Goal: Navigation & Orientation: Find specific page/section

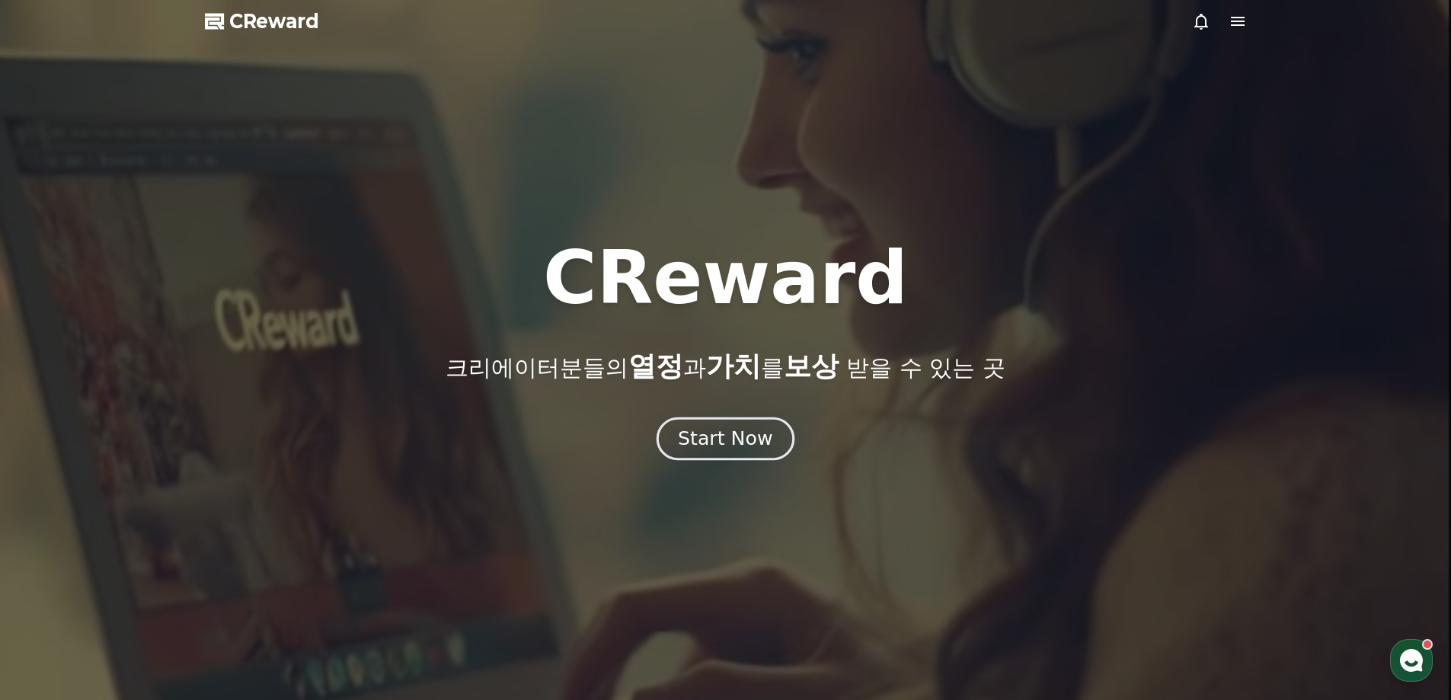
click at [724, 432] on div "Start Now" at bounding box center [725, 439] width 94 height 26
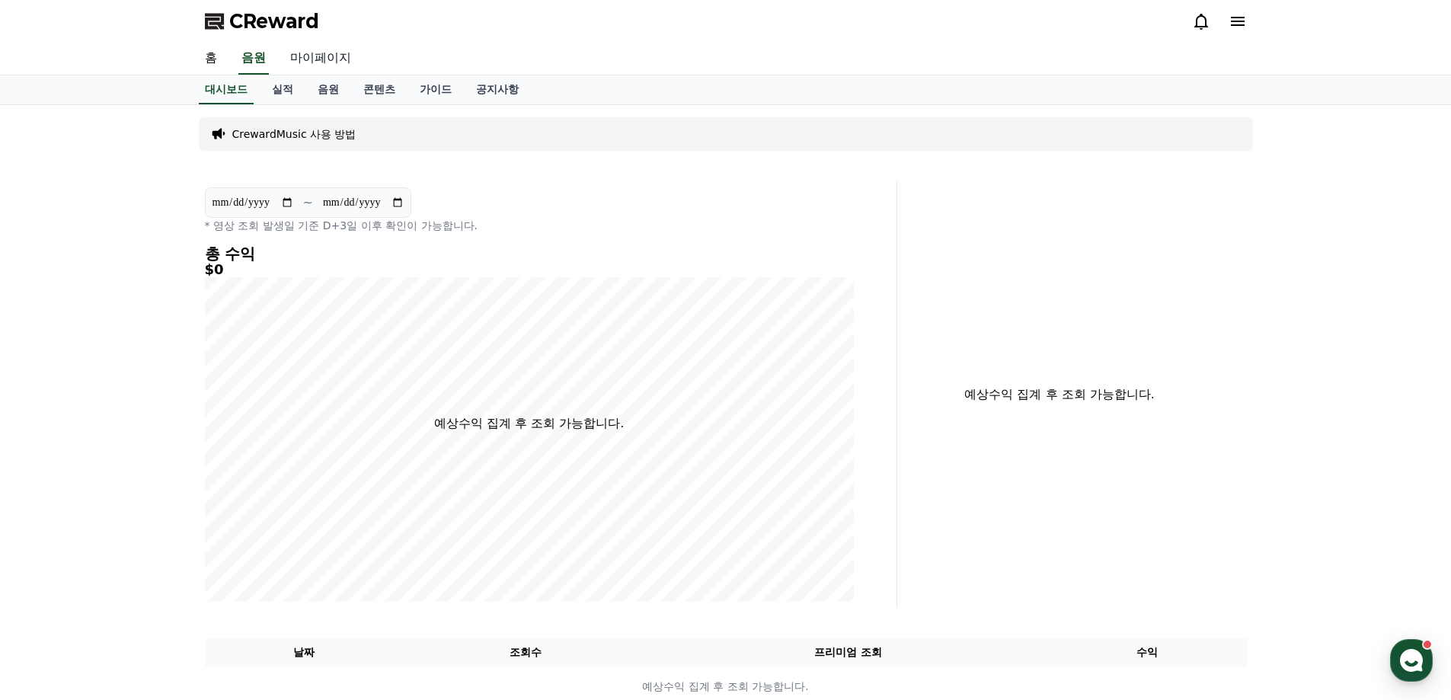
click at [316, 63] on link "마이페이지" at bounding box center [320, 59] width 85 height 32
select select "**********"
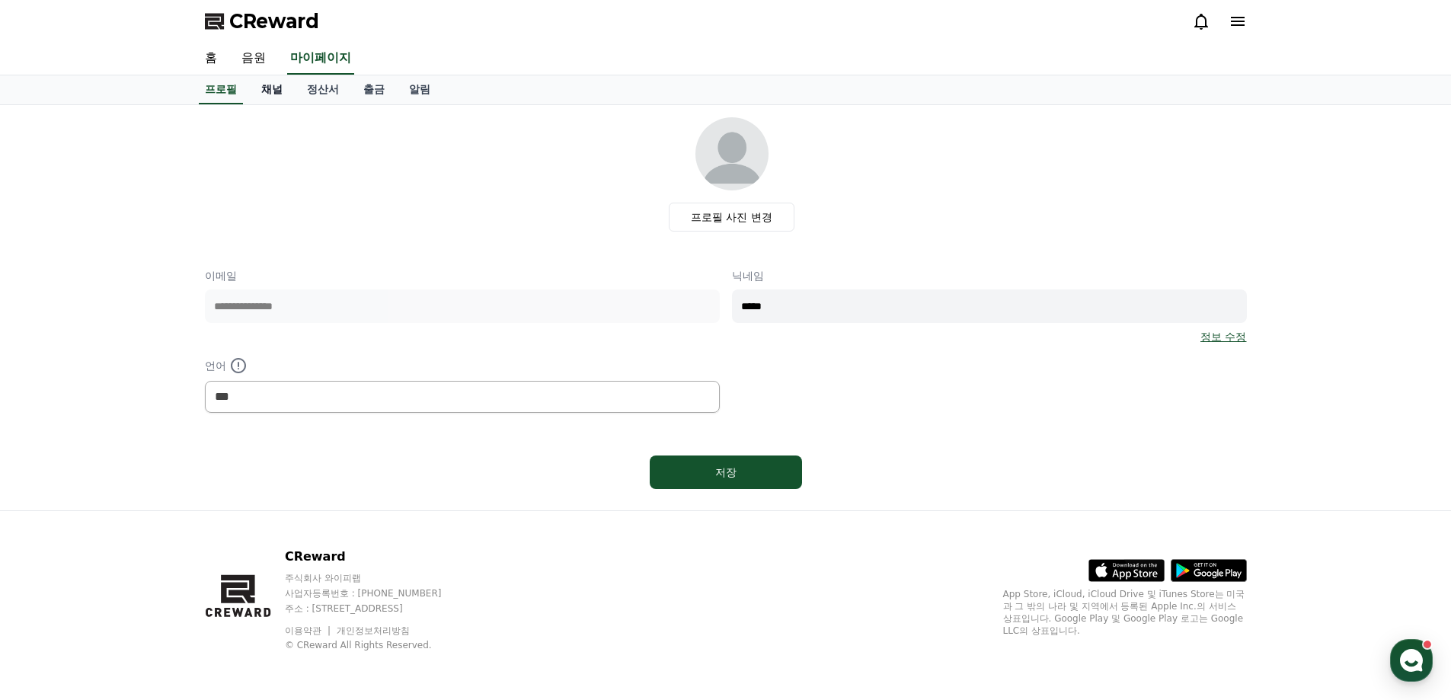
click at [280, 89] on link "채널" at bounding box center [272, 89] width 46 height 29
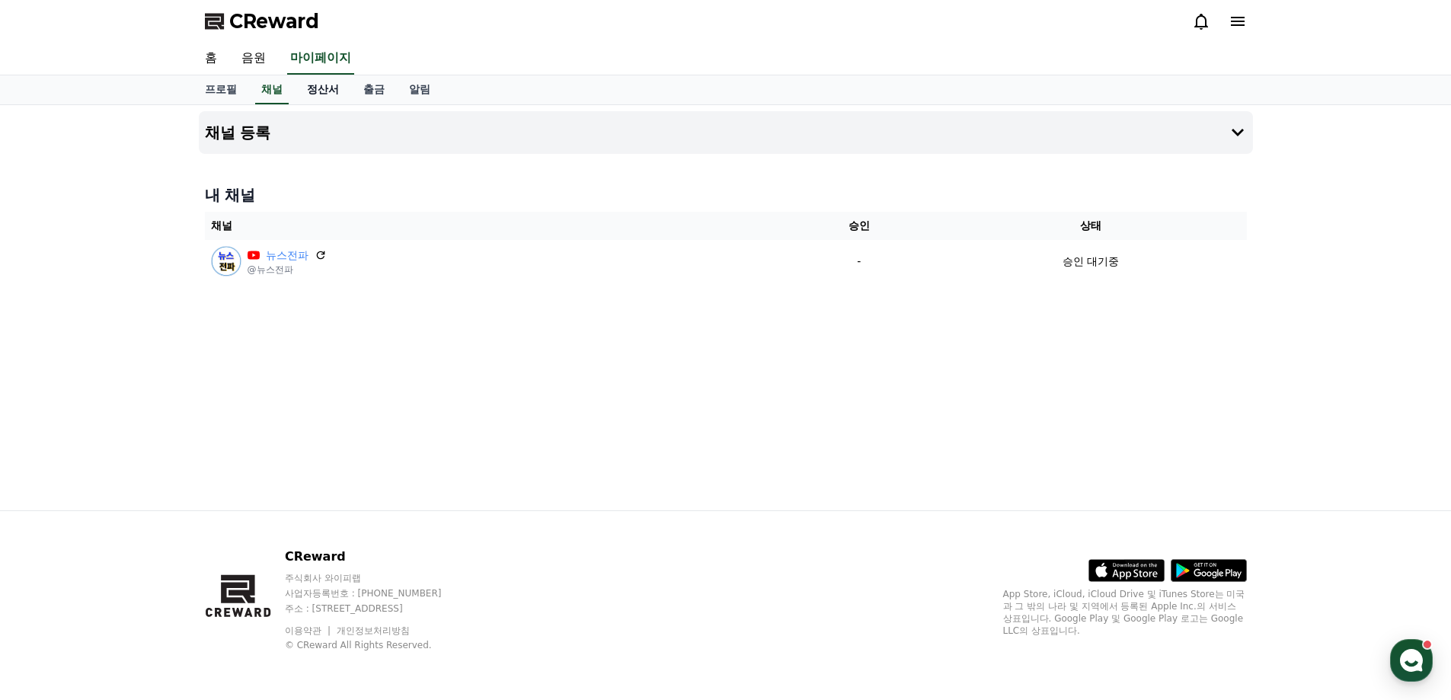
click at [328, 86] on link "정산서" at bounding box center [323, 89] width 56 height 29
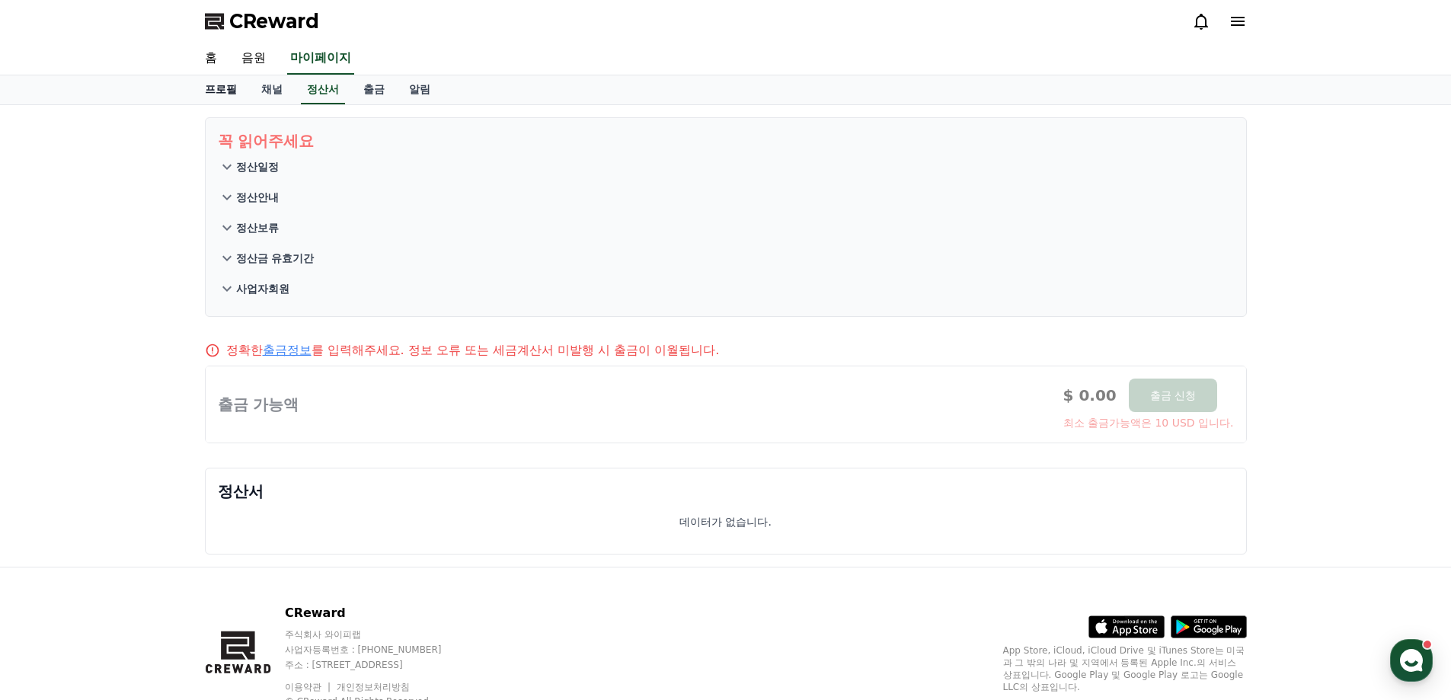
click at [227, 86] on link "프로필" at bounding box center [221, 89] width 56 height 29
select select "**********"
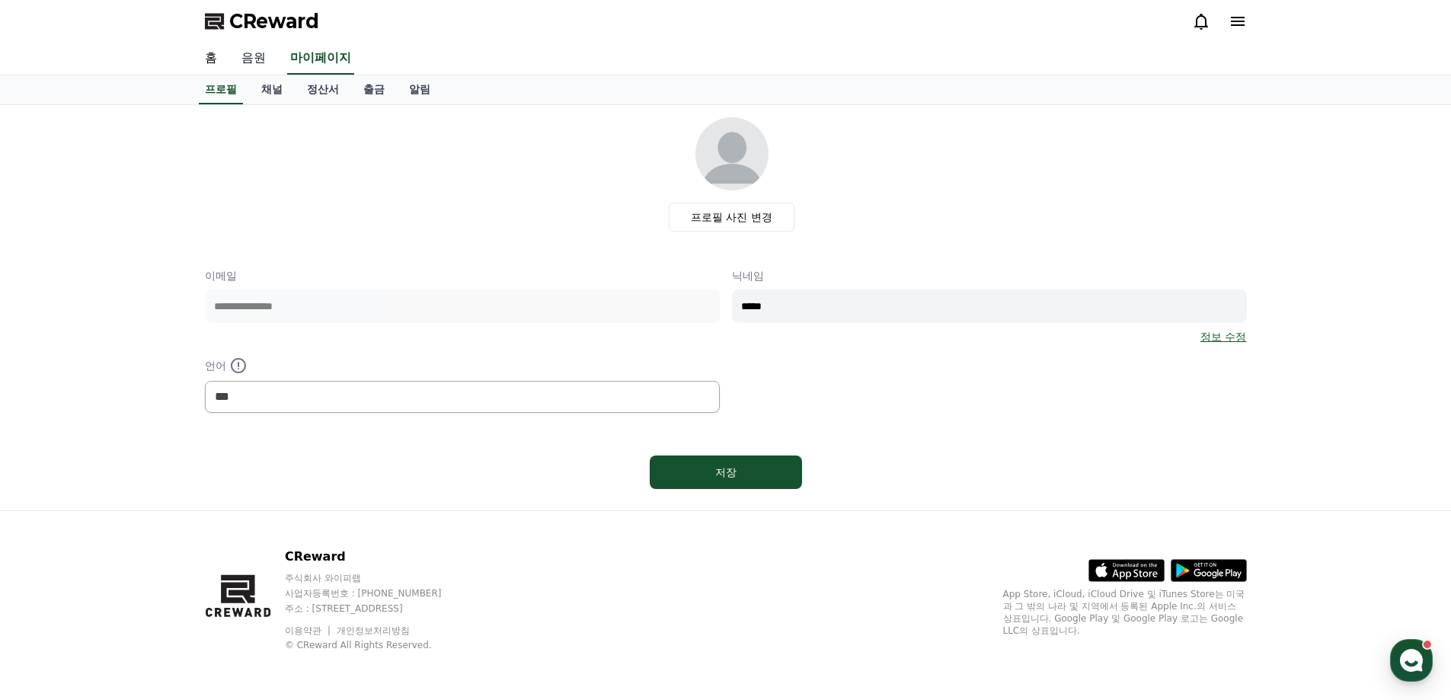
click at [251, 57] on link "음원" at bounding box center [253, 59] width 49 height 32
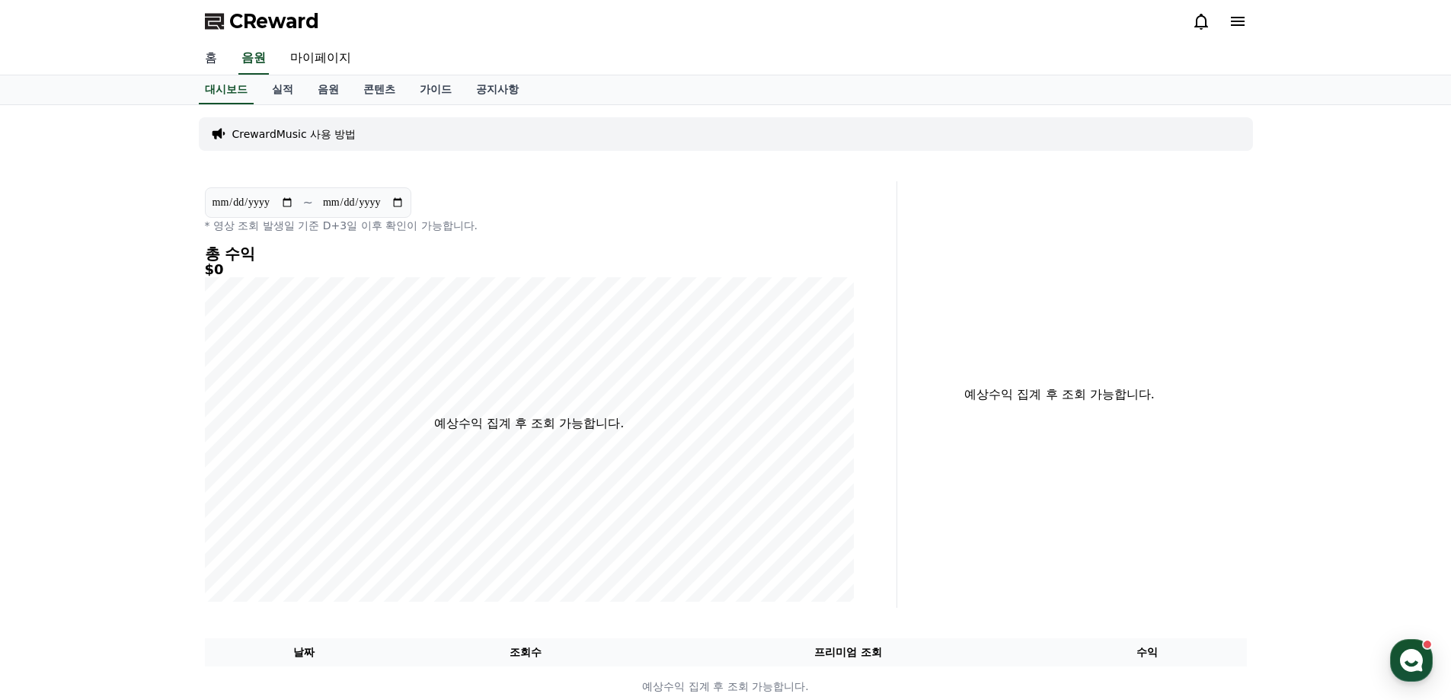
click at [212, 67] on link "홈" at bounding box center [211, 59] width 37 height 32
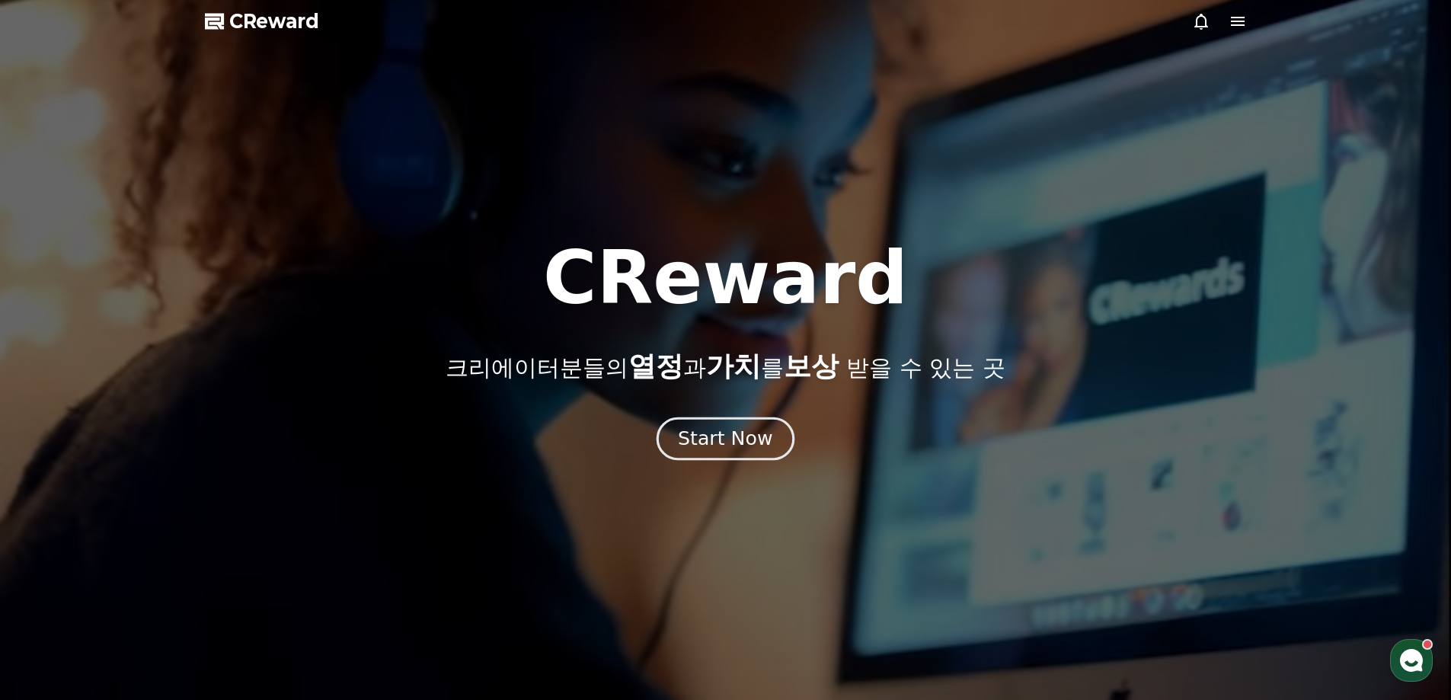
click at [747, 442] on div "Start Now" at bounding box center [725, 439] width 94 height 26
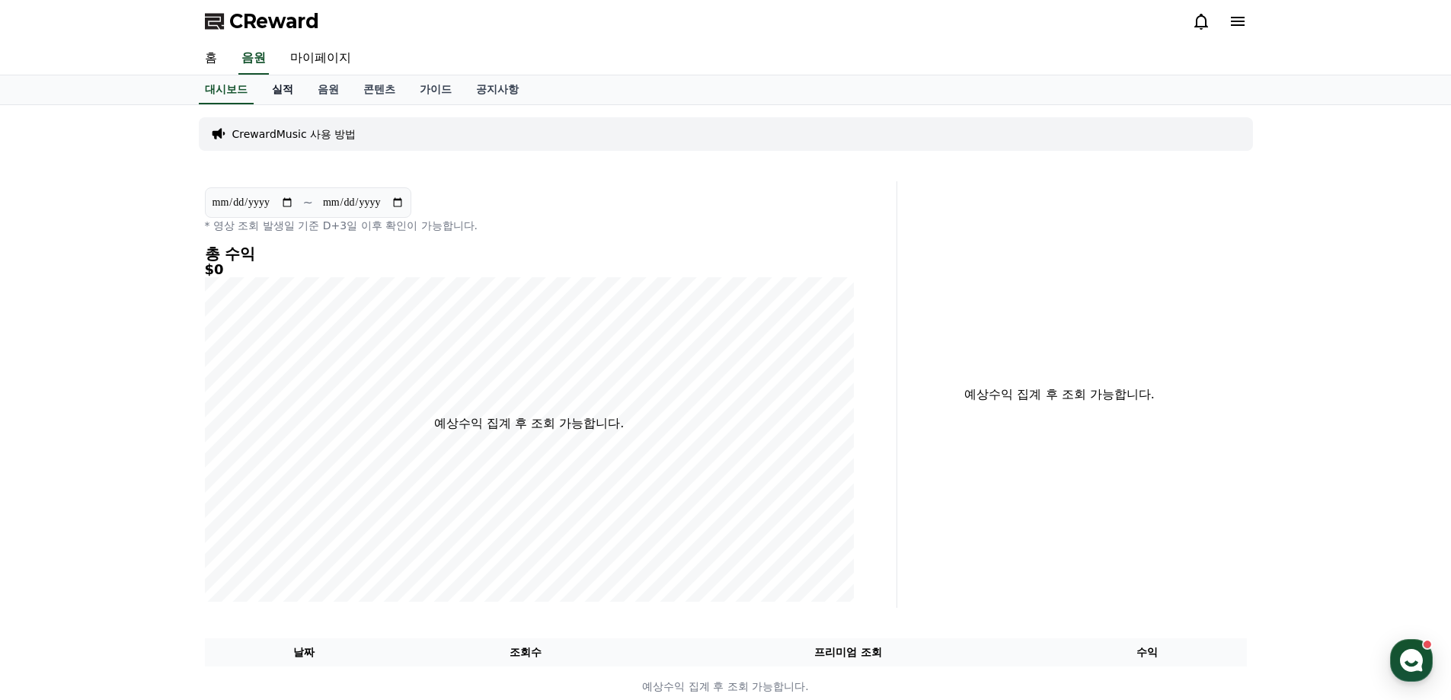
click at [292, 94] on link "실적" at bounding box center [283, 89] width 46 height 29
